Goal: Browse casually: Explore the website without a specific task or goal

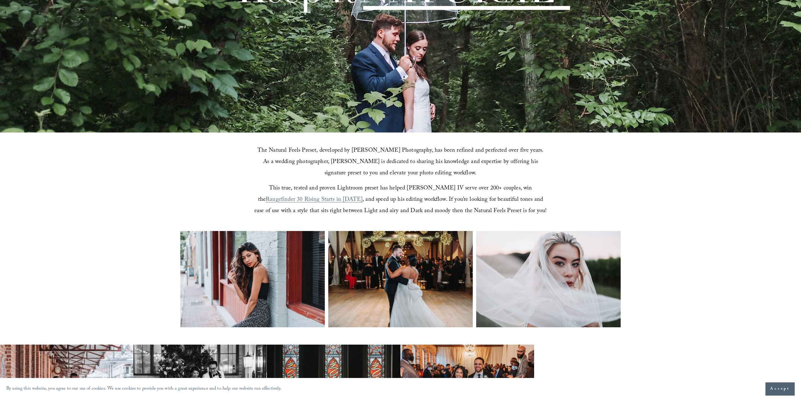
scroll to position [157, 0]
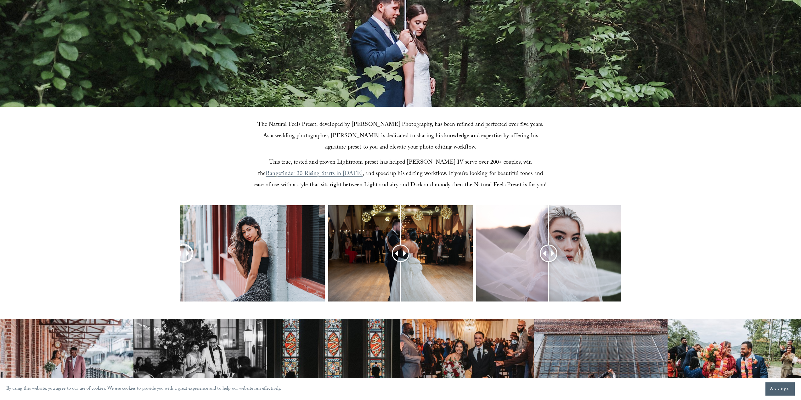
drag, startPoint x: 254, startPoint y: 252, endPoint x: 184, endPoint y: 226, distance: 74.9
click at [184, 245] on div at bounding box center [184, 253] width 16 height 16
drag, startPoint x: 397, startPoint y: 251, endPoint x: 393, endPoint y: 240, distance: 11.3
click at [393, 245] on div at bounding box center [393, 253] width 16 height 16
drag, startPoint x: 549, startPoint y: 252, endPoint x: 524, endPoint y: 248, distance: 25.8
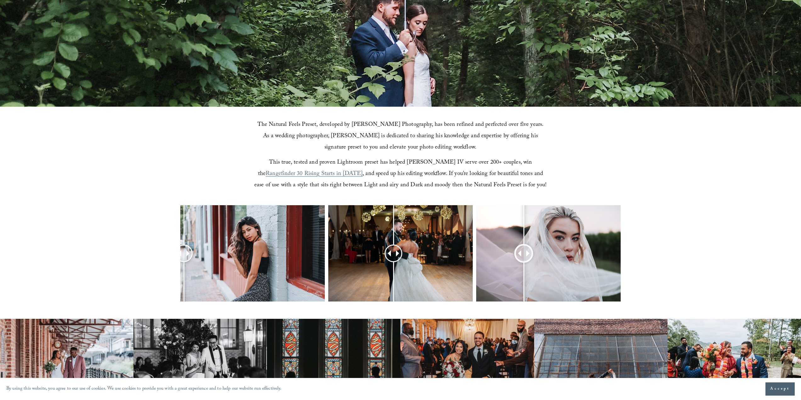
click at [524, 248] on div at bounding box center [524, 253] width 16 height 16
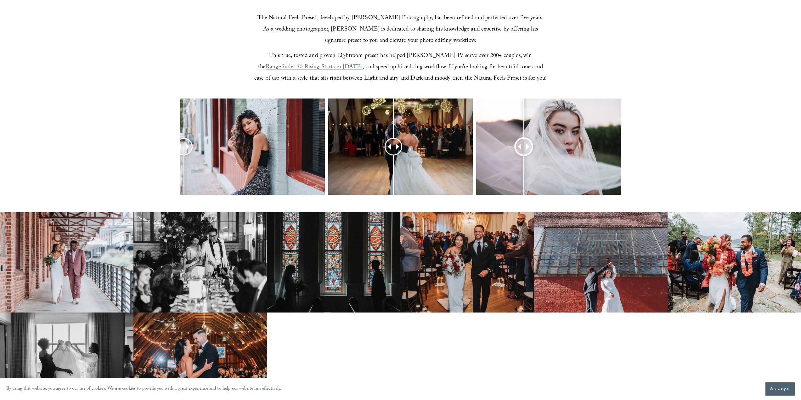
scroll to position [283, 0]
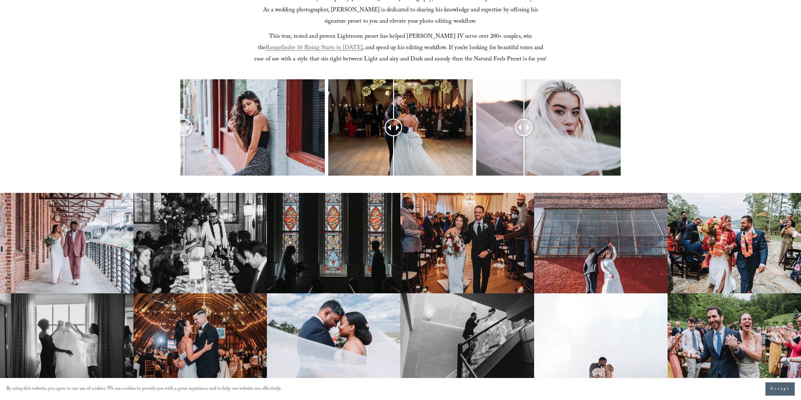
click at [467, 247] on img at bounding box center [466, 243] width 133 height 100
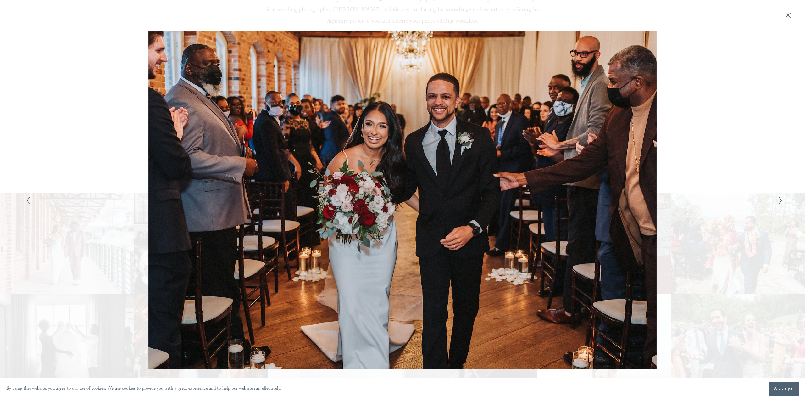
click at [359, 166] on div "Gallery" at bounding box center [213, 200] width 378 height 339
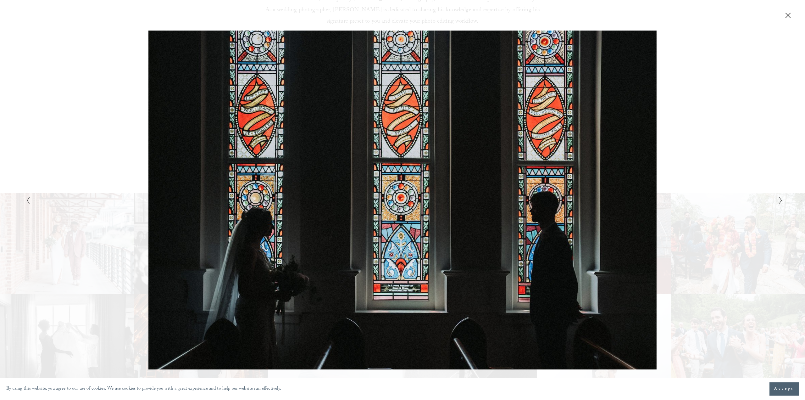
click at [790, 19] on div "Gallery" at bounding box center [402, 200] width 805 height 400
click at [789, 18] on icon "Close" at bounding box center [788, 15] width 6 height 6
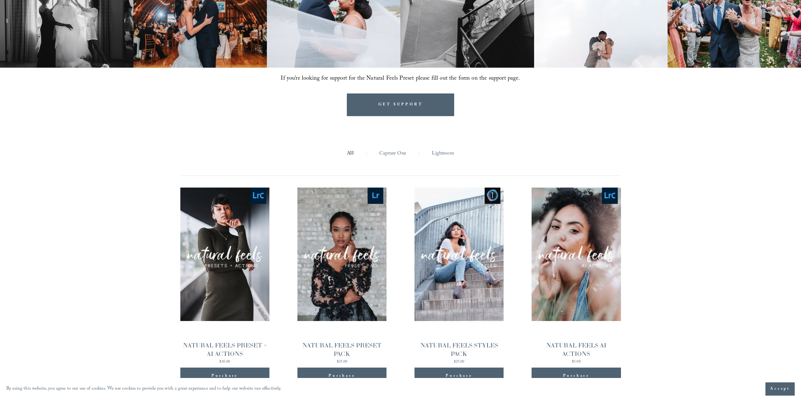
scroll to position [692, 0]
